Goal: Check status: Check status

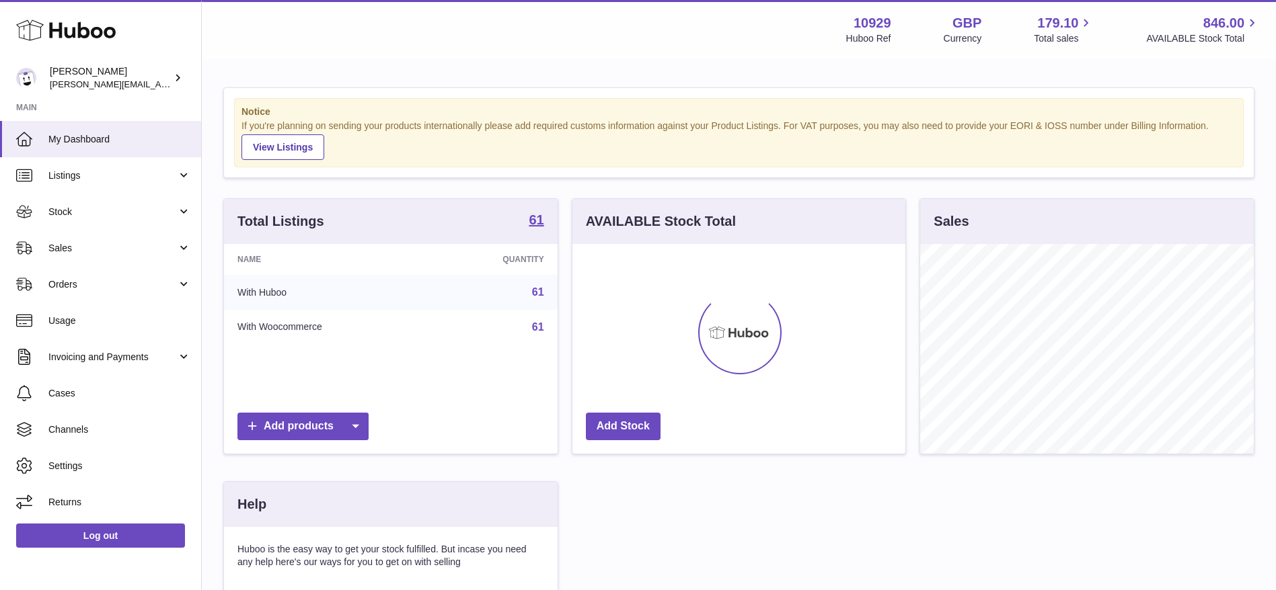
scroll to position [210, 339]
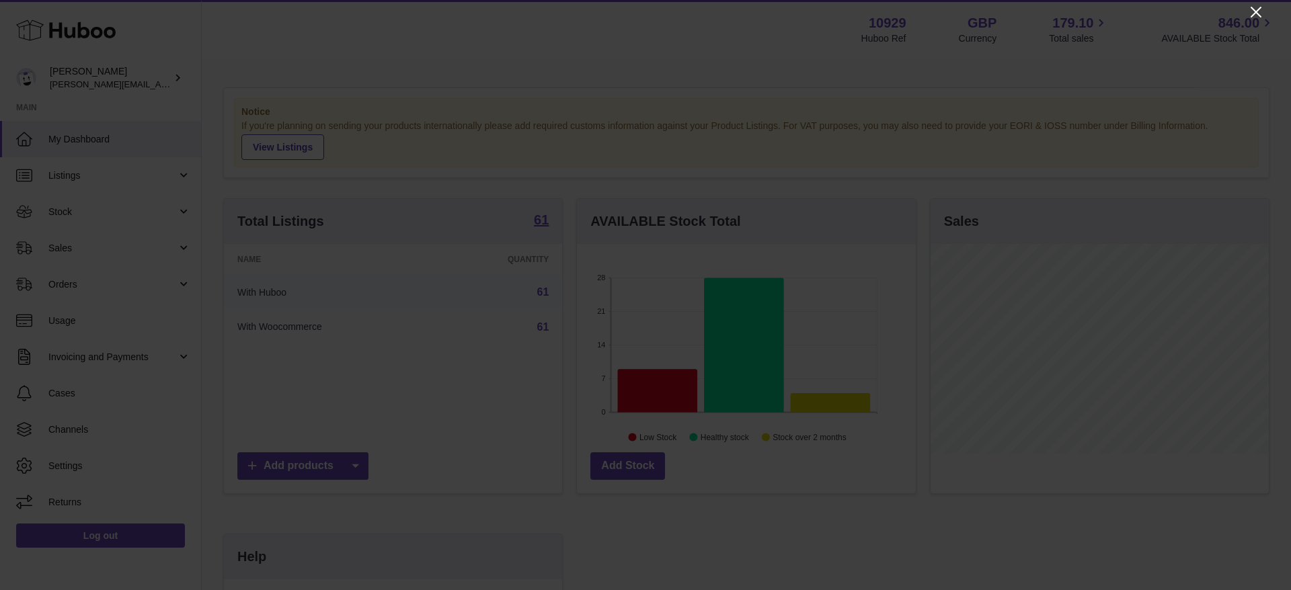
click at [1258, 6] on icon "Close" at bounding box center [1256, 12] width 16 height 16
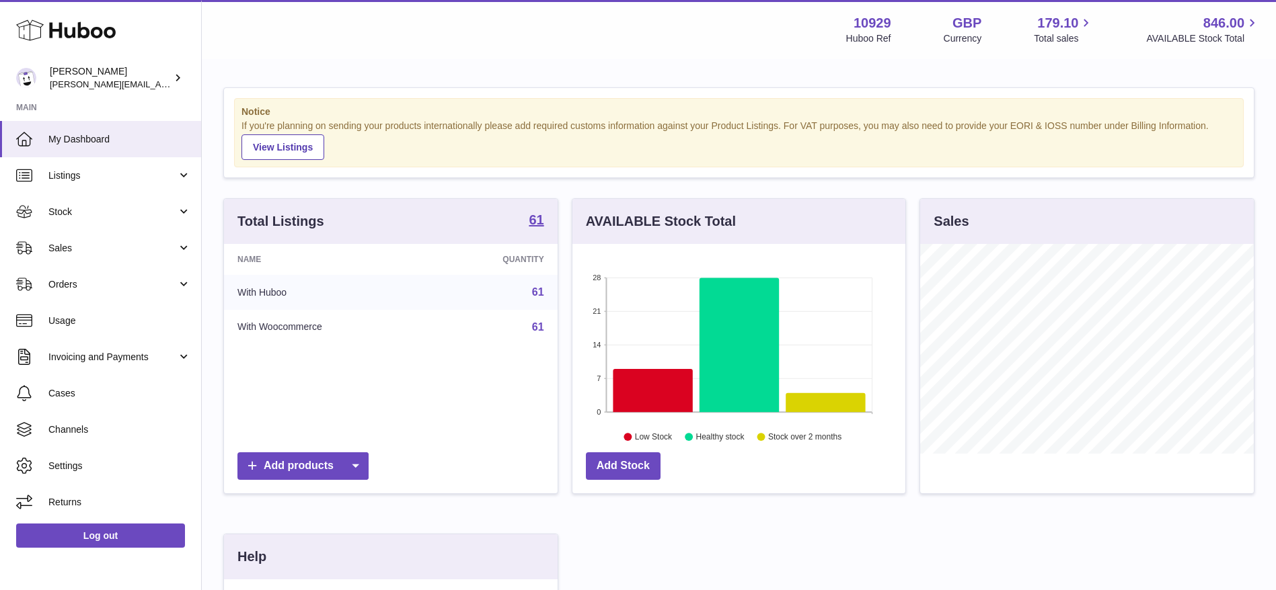
scroll to position [672338, 672214]
click at [52, 262] on link "Sales" at bounding box center [100, 248] width 201 height 36
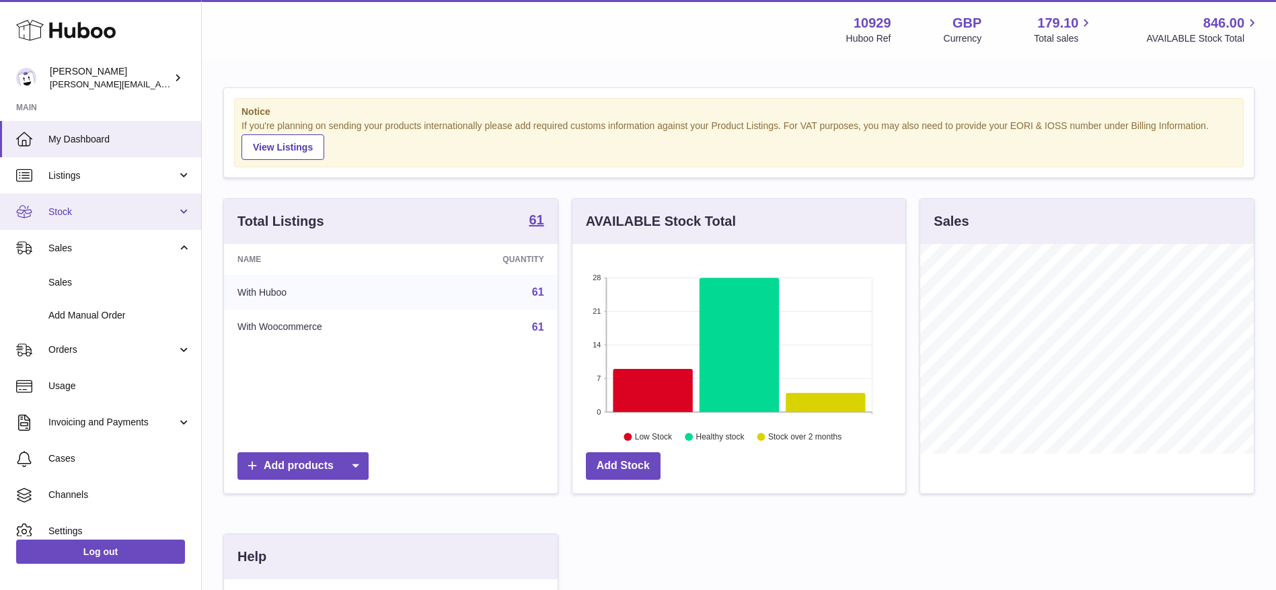
click at [72, 213] on span "Stock" at bounding box center [112, 212] width 128 height 13
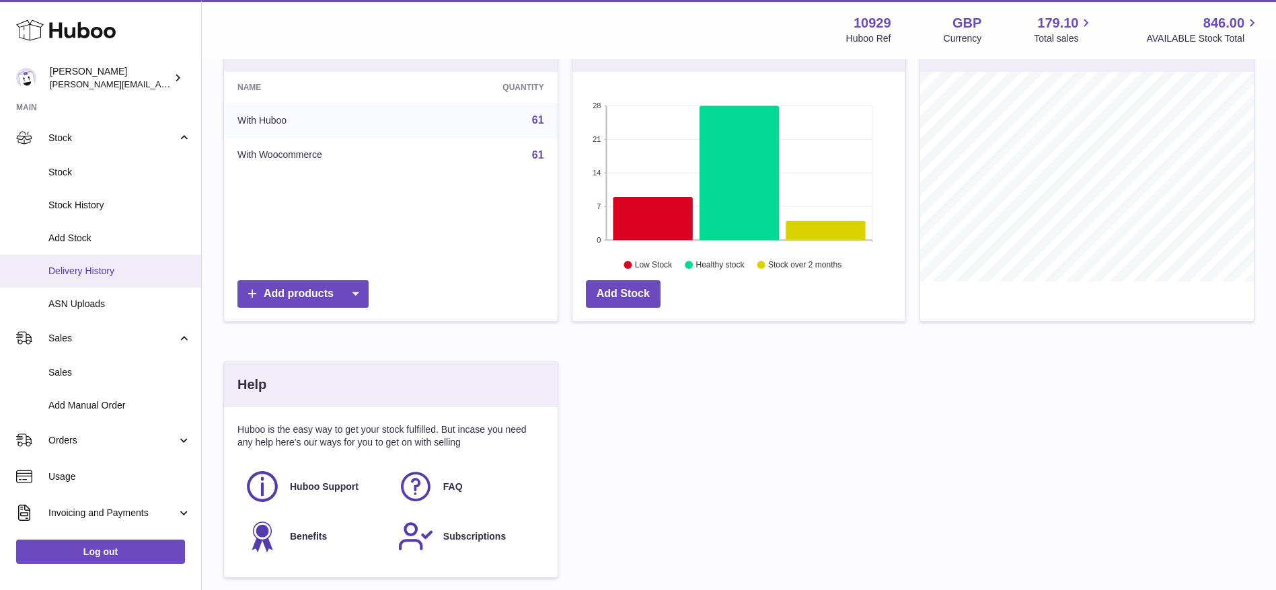
scroll to position [75, 0]
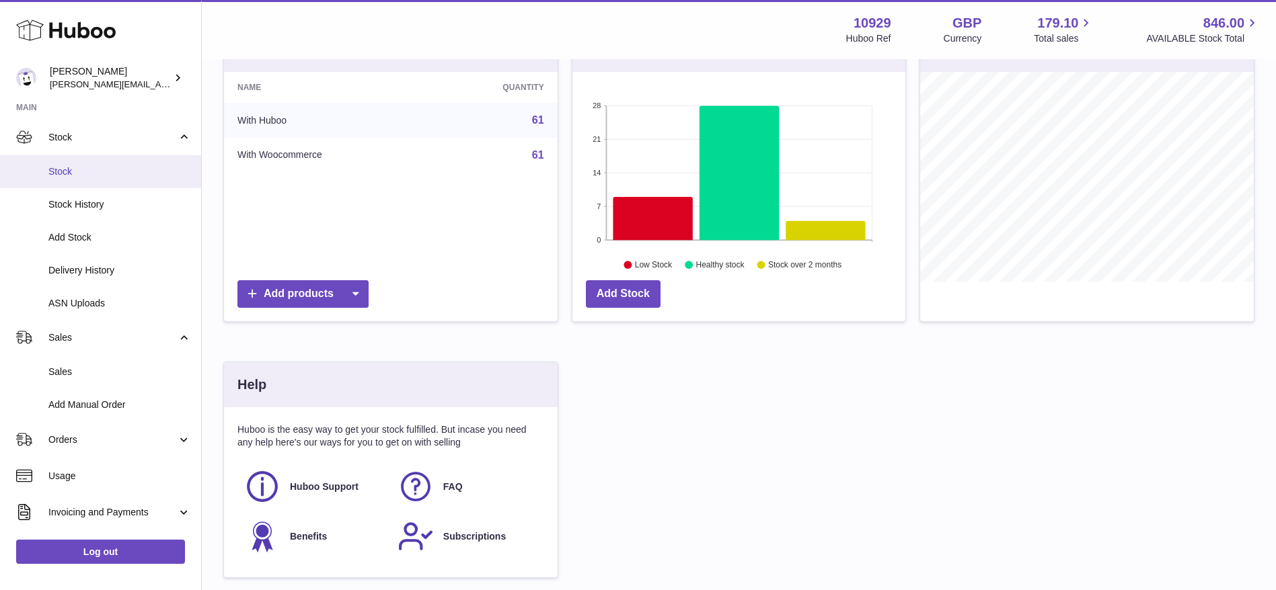
click at [34, 177] on link "Stock" at bounding box center [100, 171] width 201 height 33
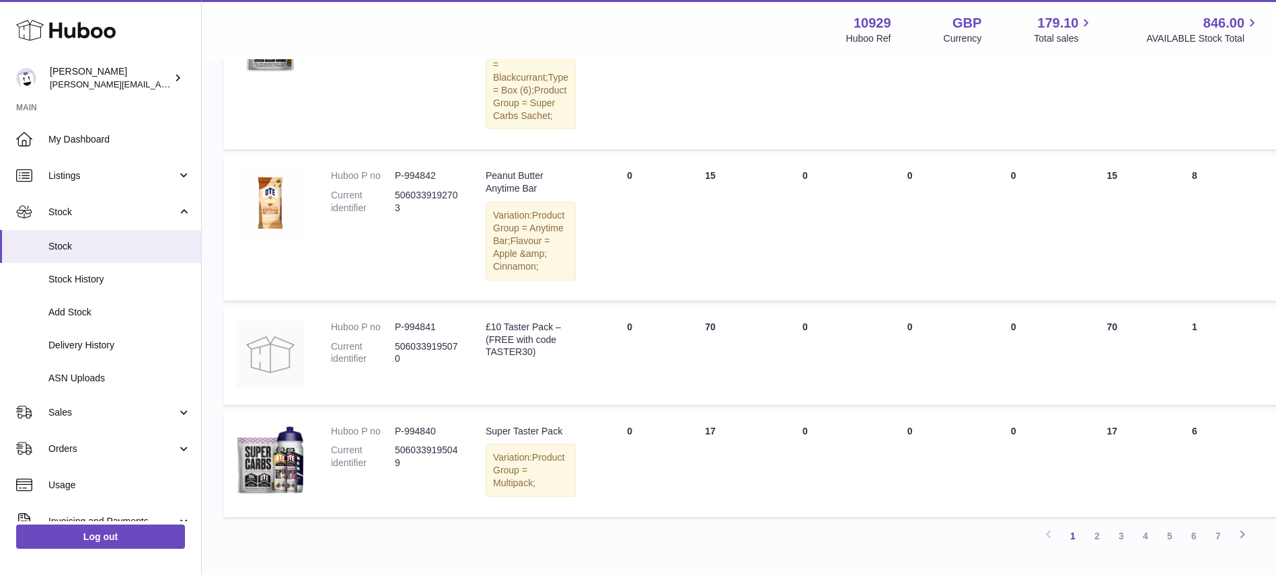
scroll to position [1540, 0]
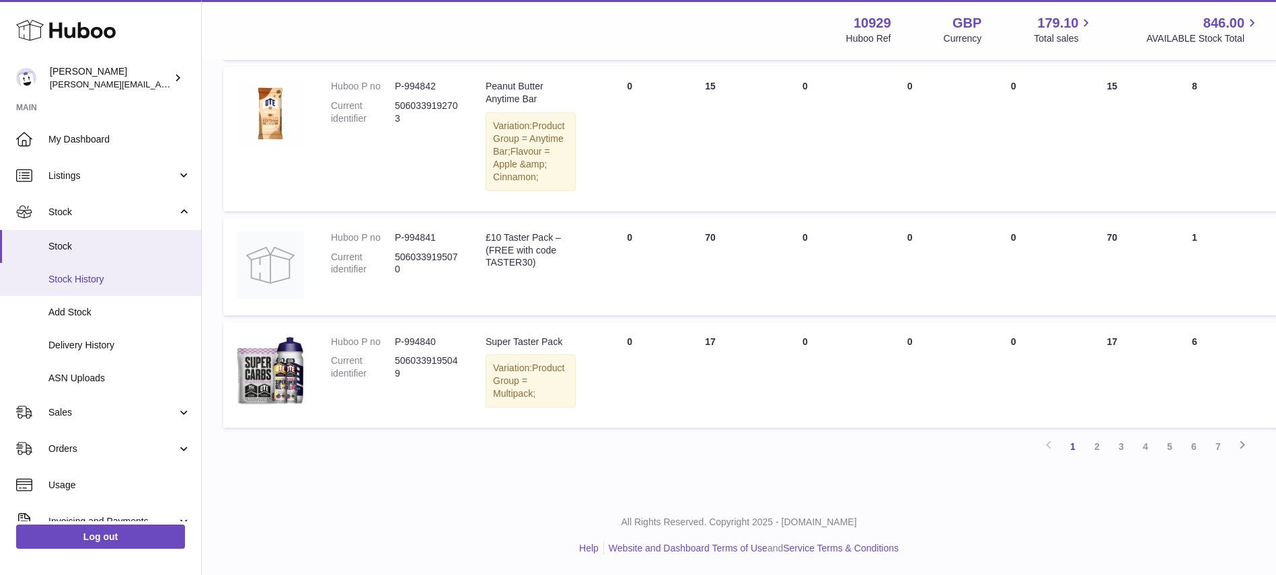
click at [81, 272] on link "Stock History" at bounding box center [100, 279] width 201 height 33
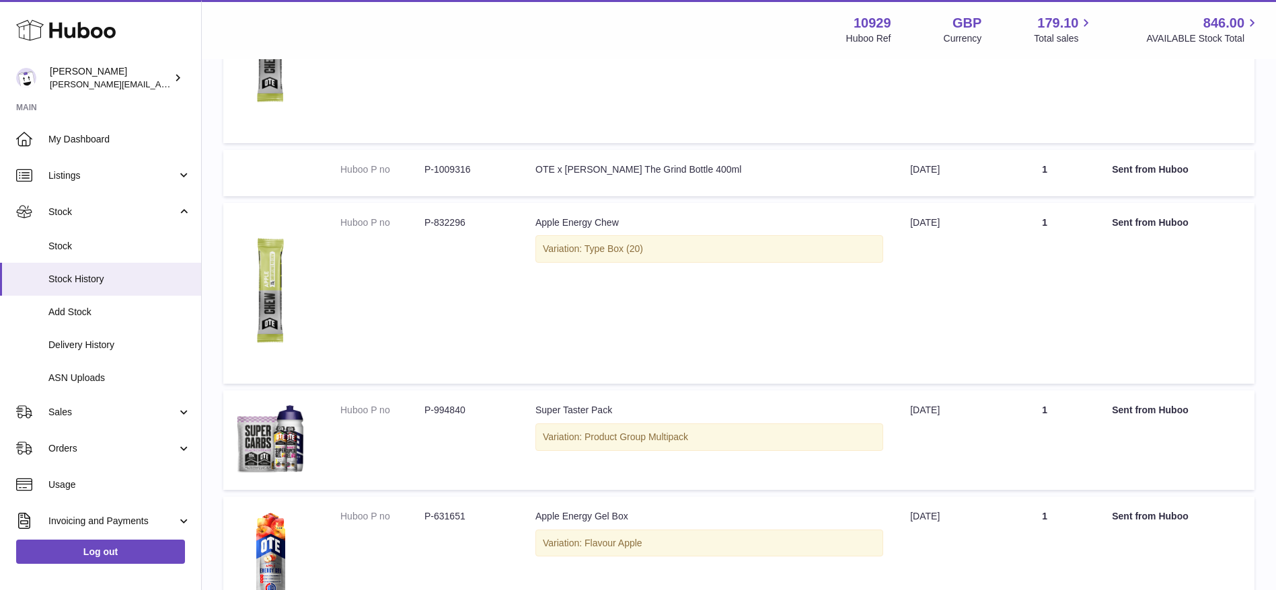
scroll to position [516, 0]
click at [77, 349] on span "Delivery History" at bounding box center [119, 345] width 143 height 13
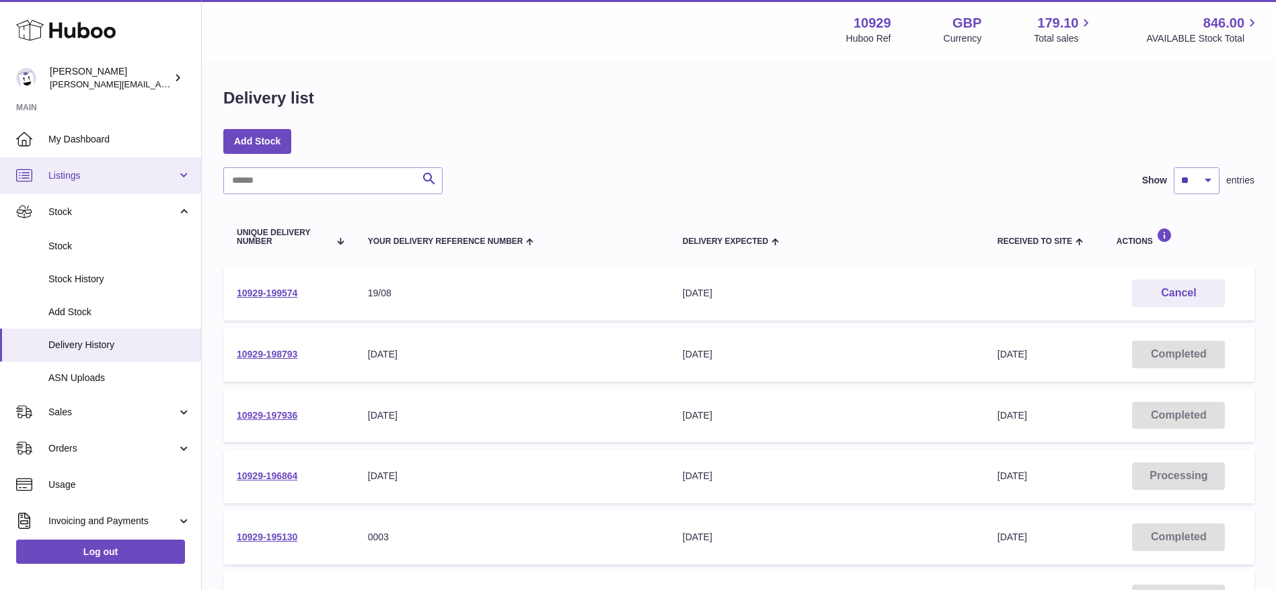
click at [57, 170] on span "Listings" at bounding box center [112, 175] width 128 height 13
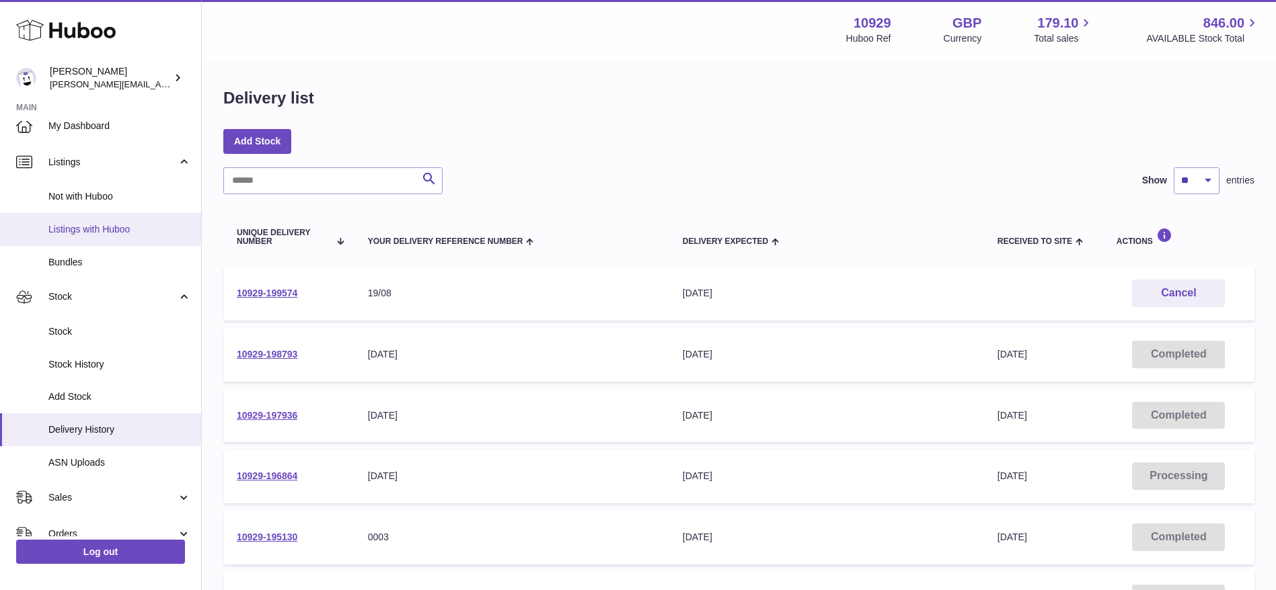
scroll to position [14, 0]
click at [80, 226] on span "Listings with Huboo" at bounding box center [119, 229] width 143 height 13
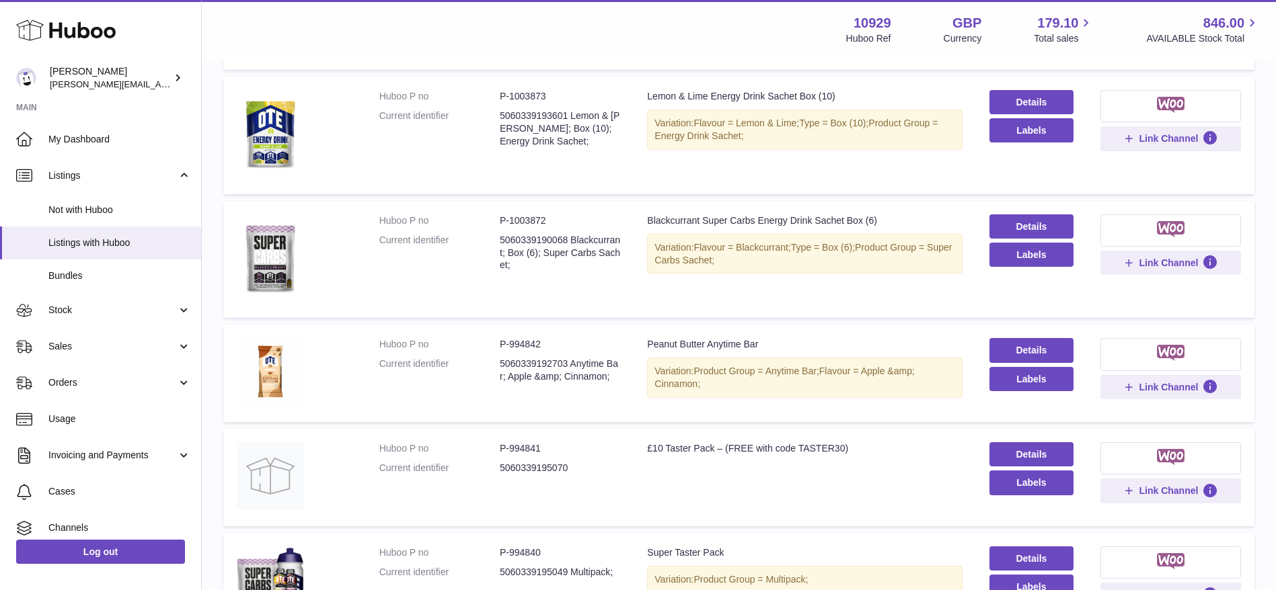
scroll to position [950, 0]
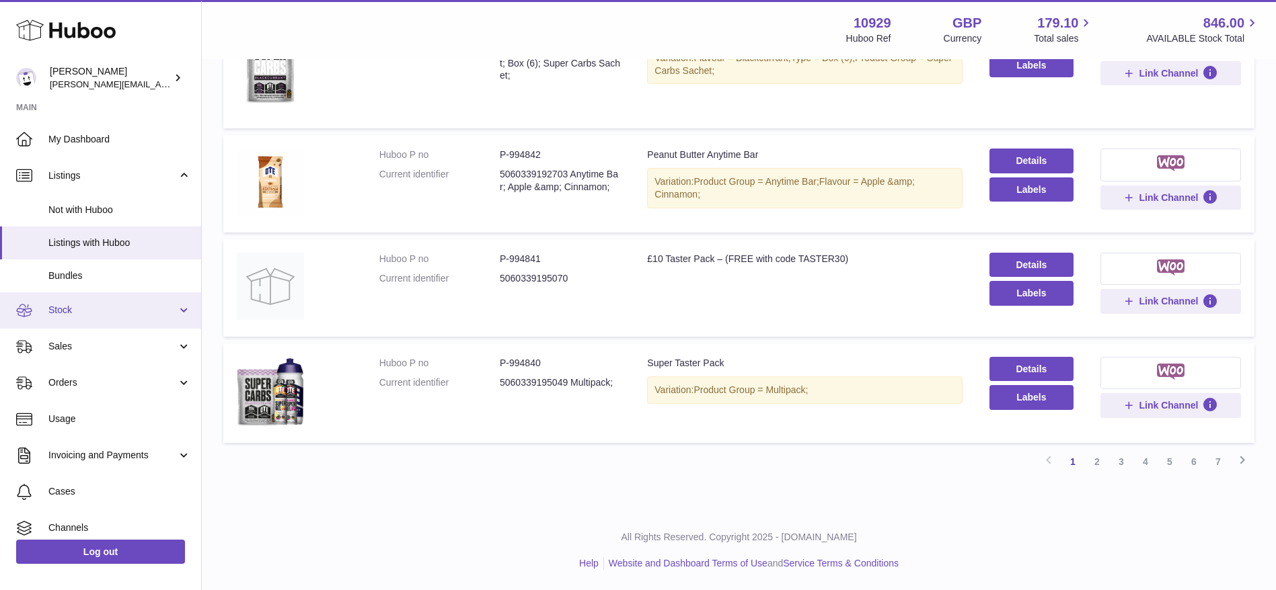
click at [109, 315] on span "Stock" at bounding box center [112, 310] width 128 height 13
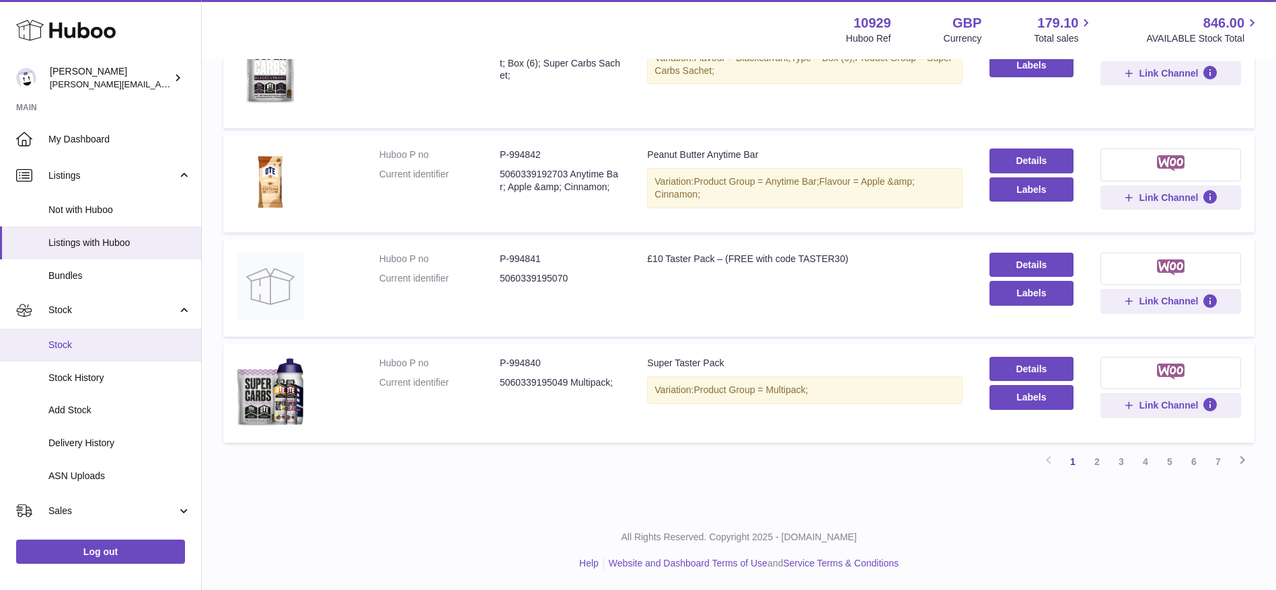
click at [92, 347] on span "Stock" at bounding box center [119, 345] width 143 height 13
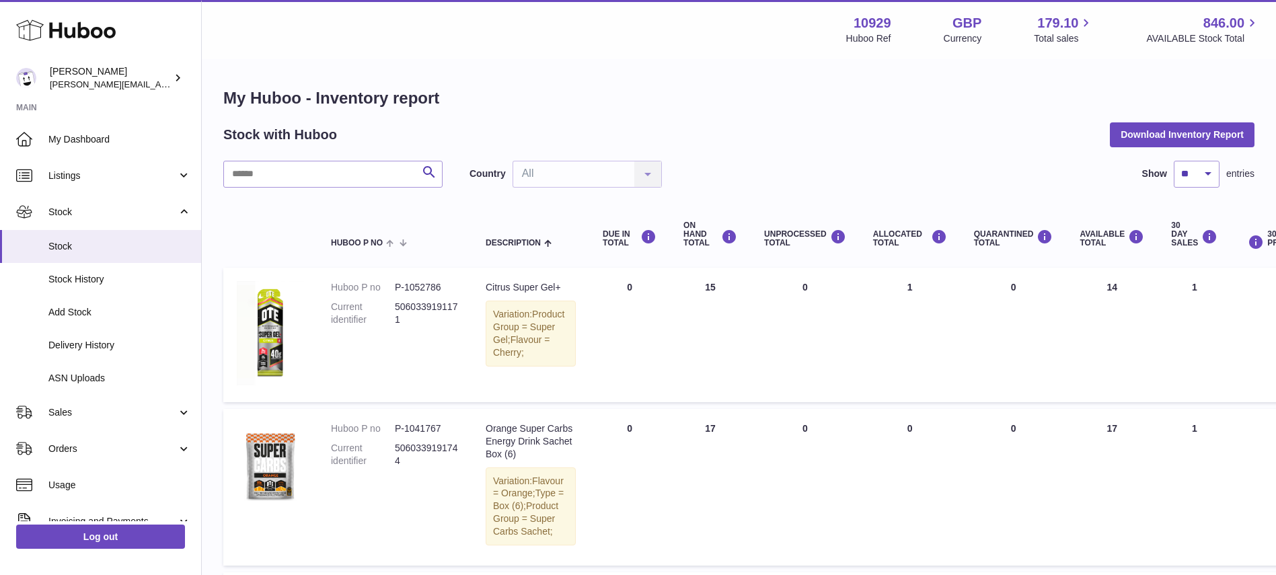
click at [492, 294] on div "Citrus Super Gel+" at bounding box center [531, 287] width 90 height 13
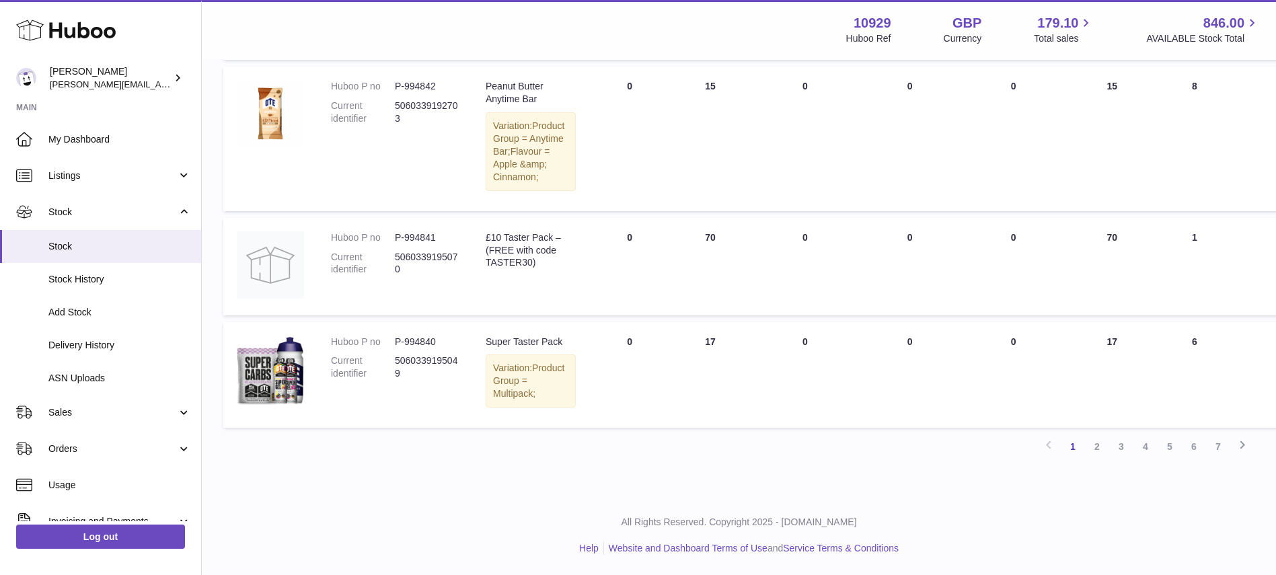
scroll to position [1434, 0]
click at [273, 147] on img at bounding box center [270, 113] width 67 height 67
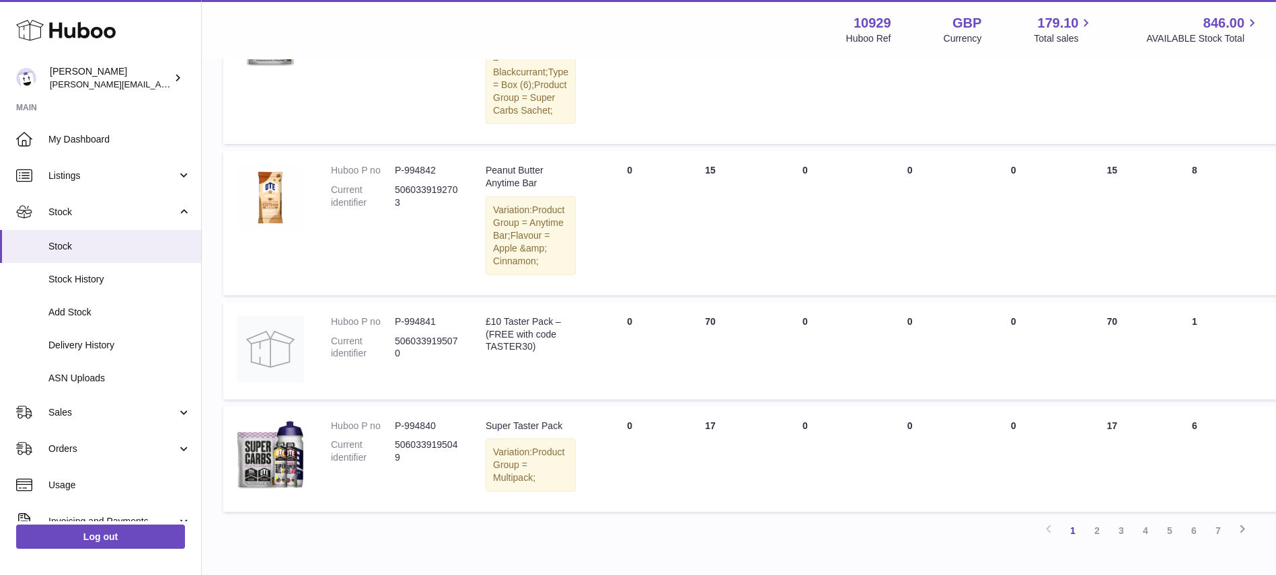
scroll to position [1151, 0]
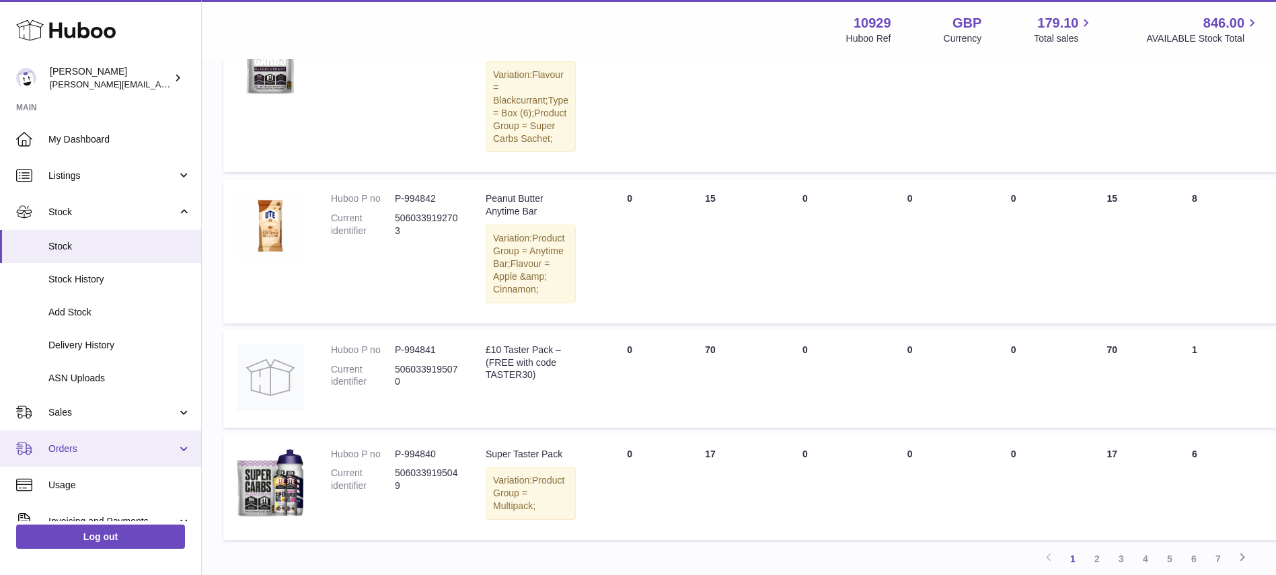
click at [81, 441] on link "Orders" at bounding box center [100, 448] width 201 height 36
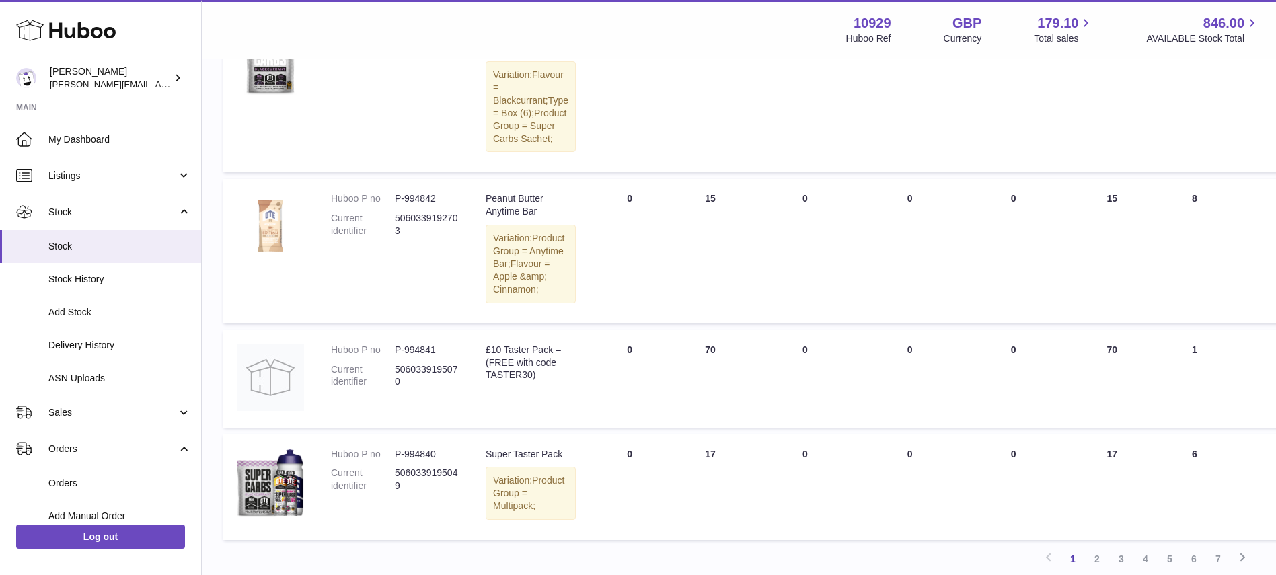
drag, startPoint x: 81, startPoint y: 441, endPoint x: 252, endPoint y: 434, distance: 170.3
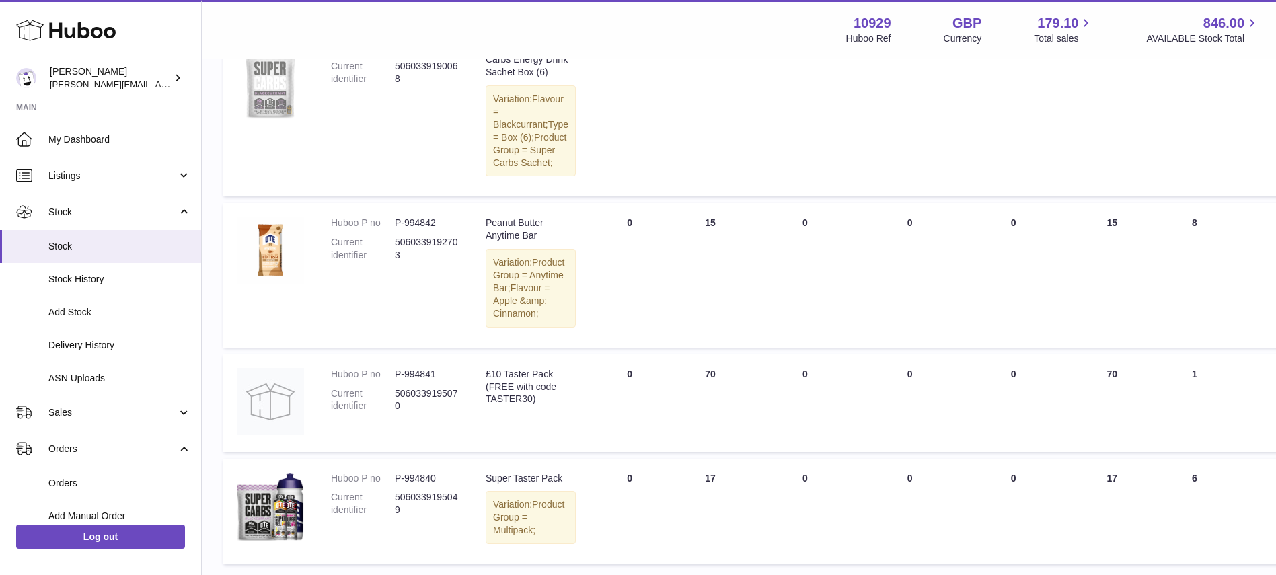
scroll to position [1125, 0]
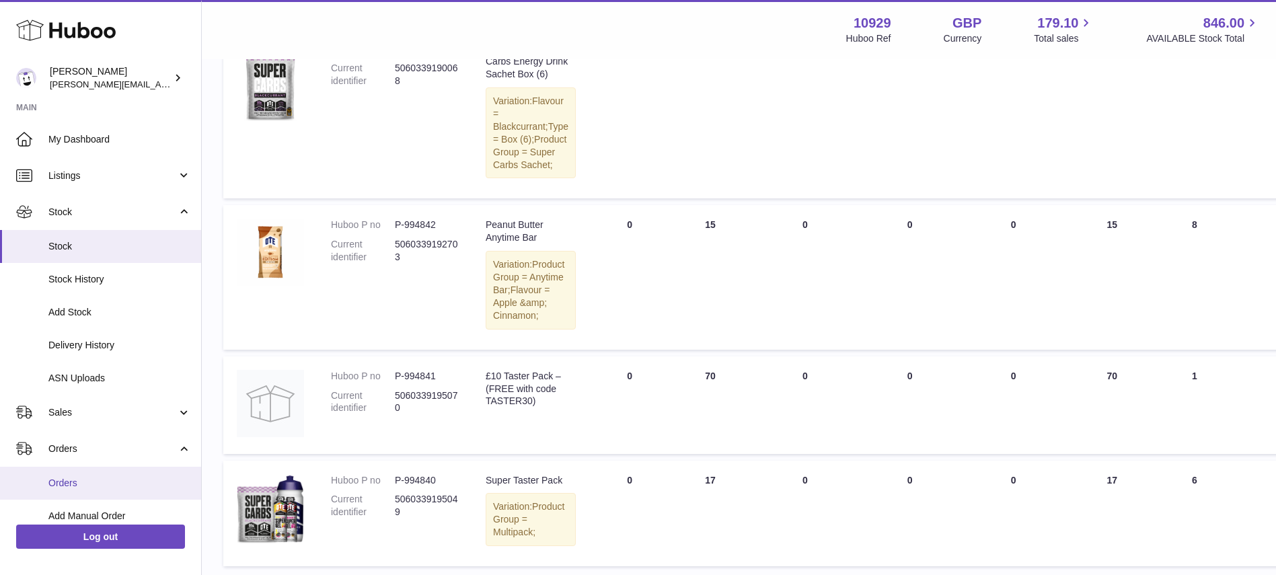
click at [84, 471] on link "Orders" at bounding box center [100, 483] width 201 height 33
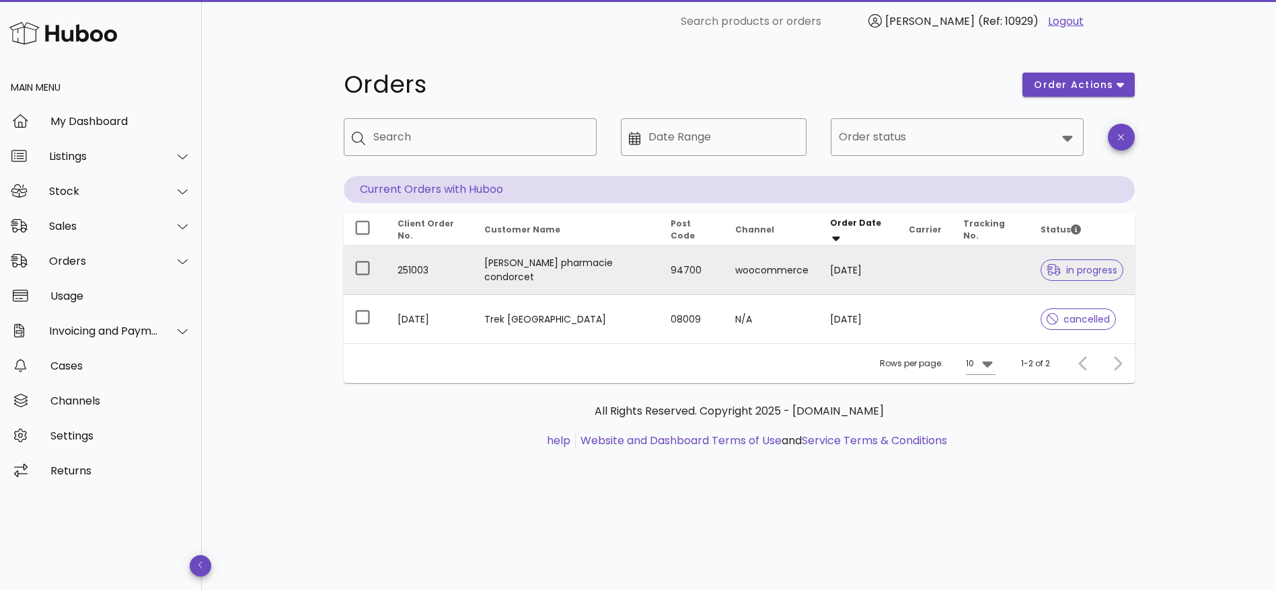
click at [532, 272] on td "STEPHANIE BALY pharmacie condorcet" at bounding box center [566, 270] width 186 height 49
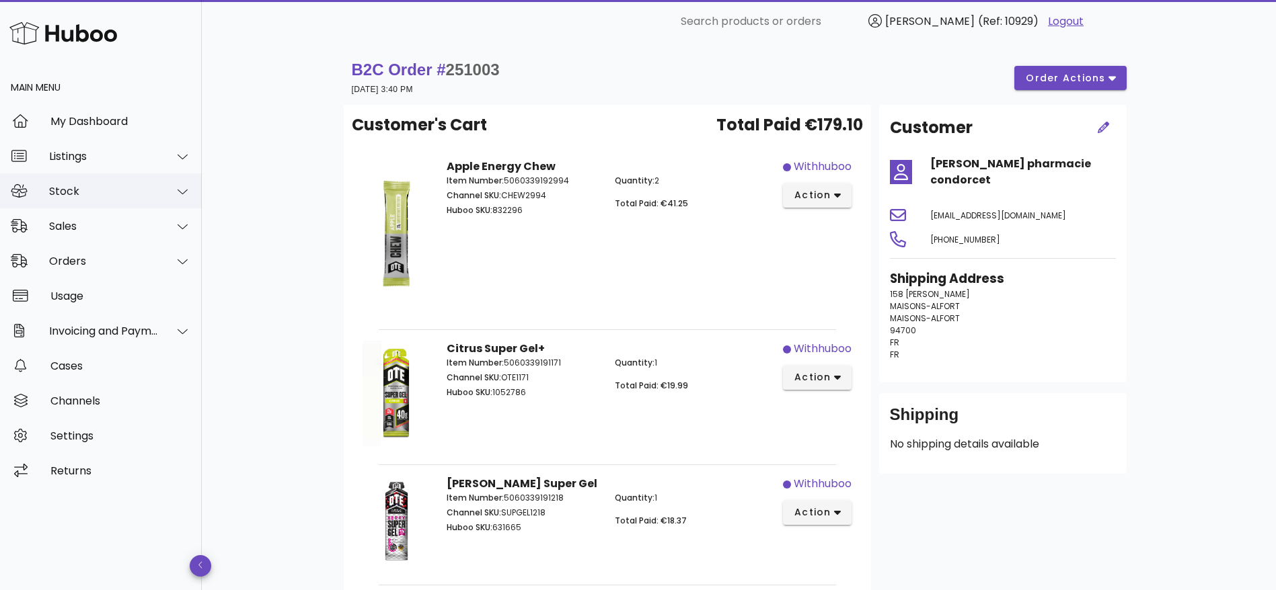
click at [36, 200] on div "Stock" at bounding box center [101, 191] width 202 height 35
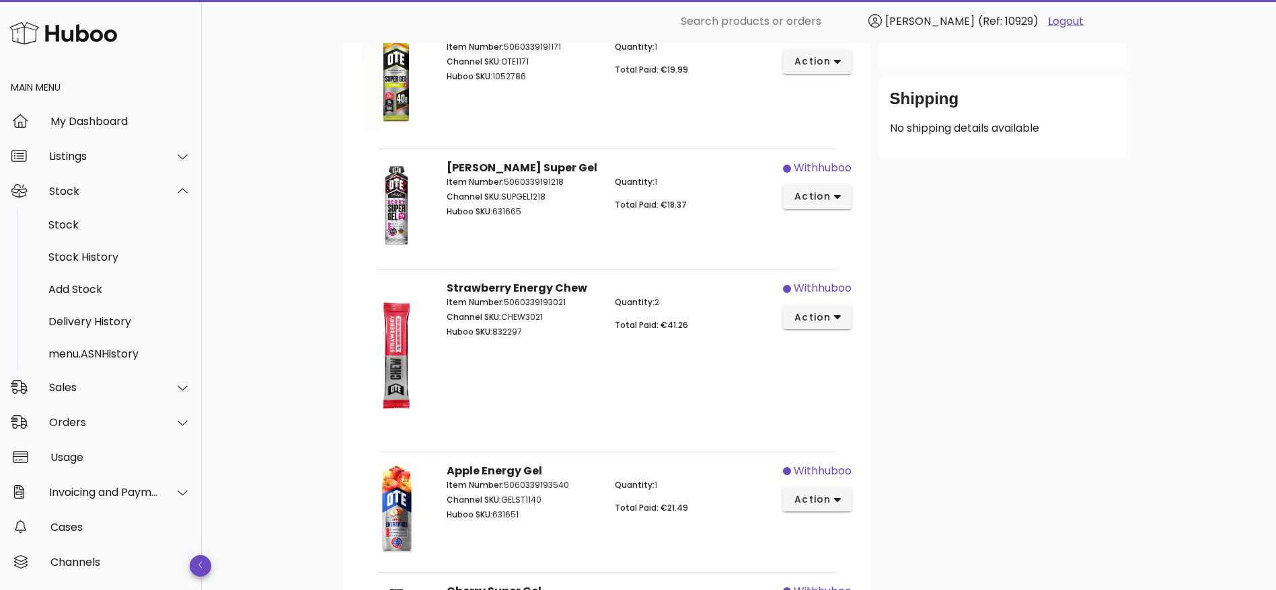
scroll to position [377, 0]
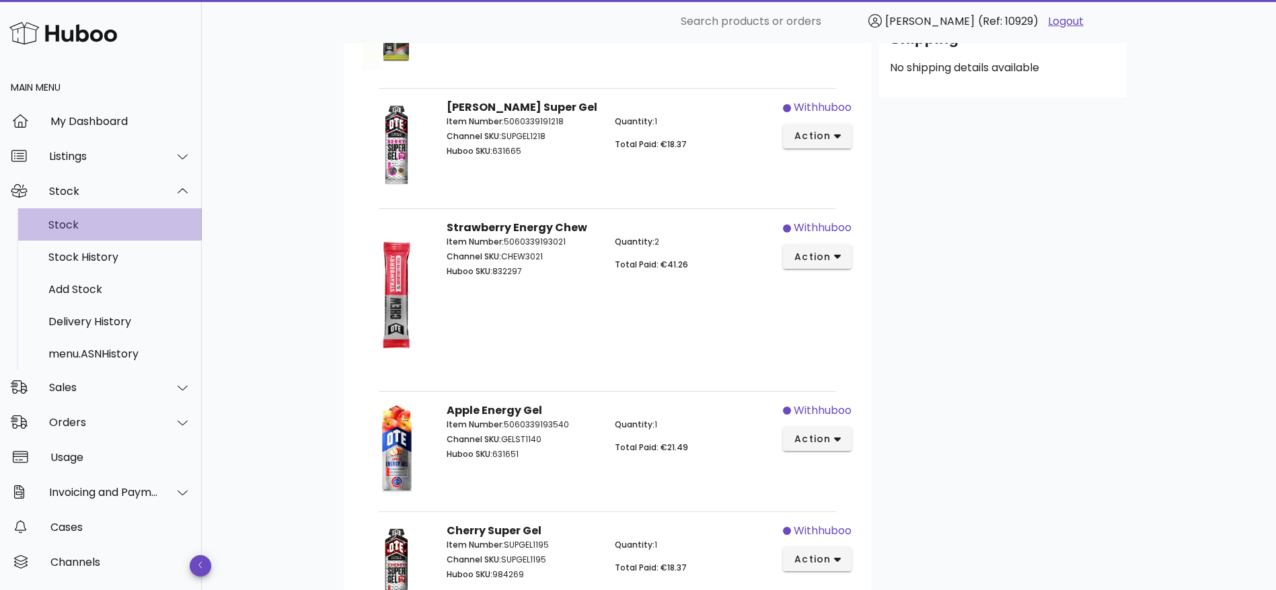
click at [67, 219] on div "Stock" at bounding box center [119, 225] width 143 height 13
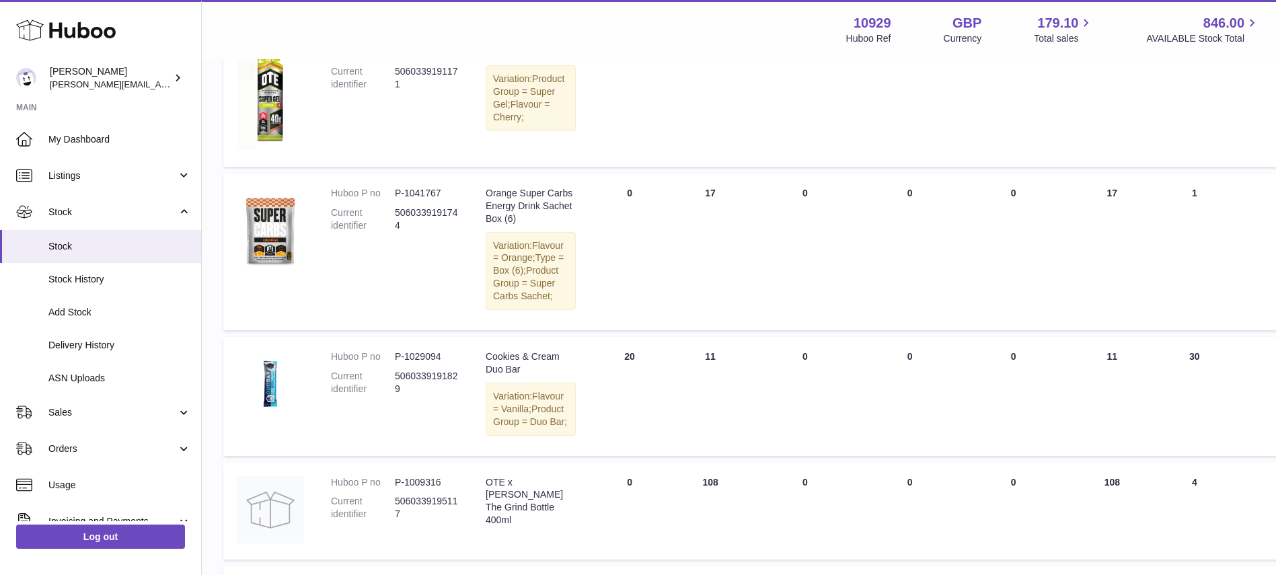
scroll to position [323, 0]
